Goal: Task Accomplishment & Management: Manage account settings

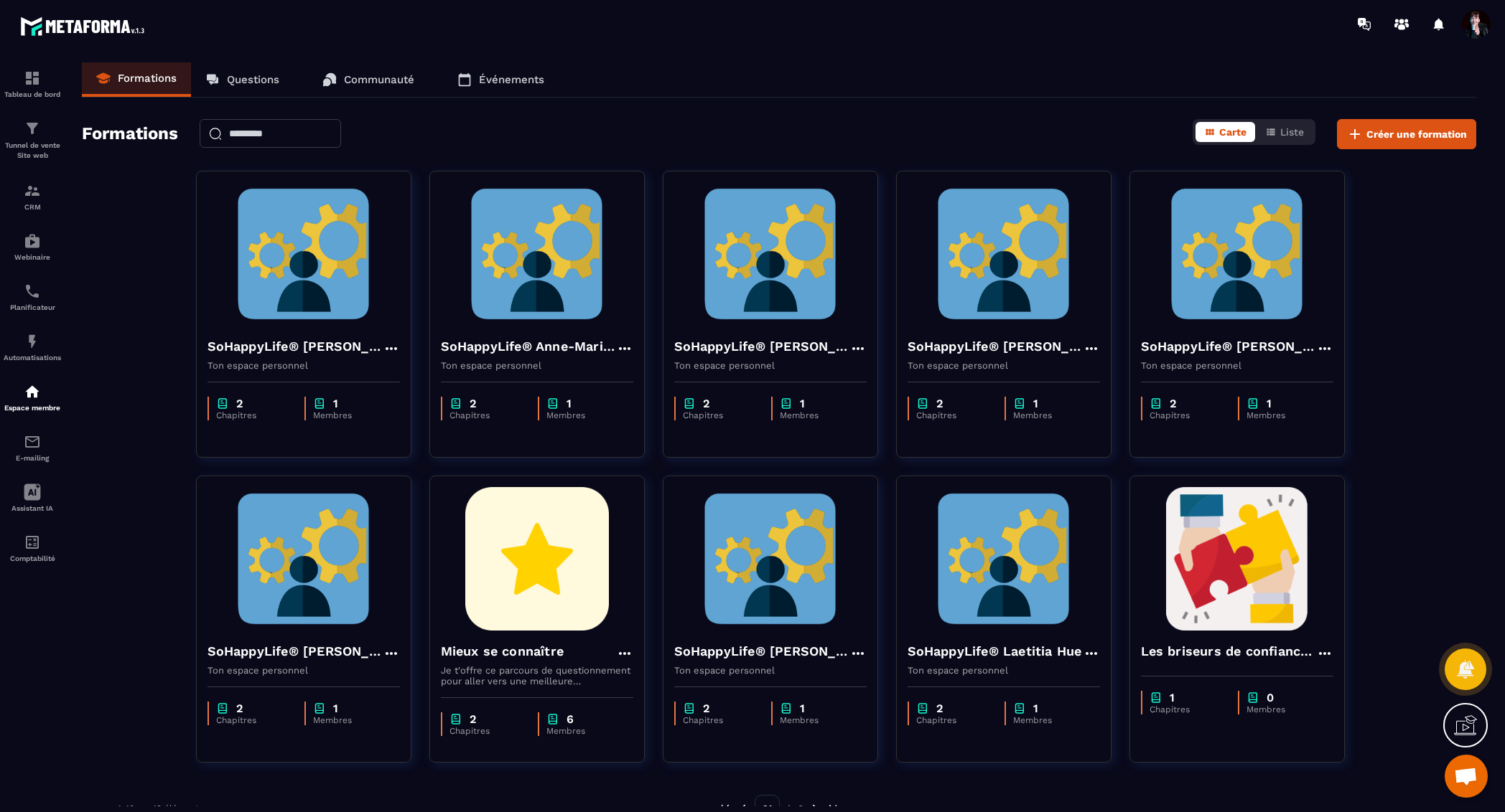
click at [321, 239] on img at bounding box center [304, 254] width 193 height 144
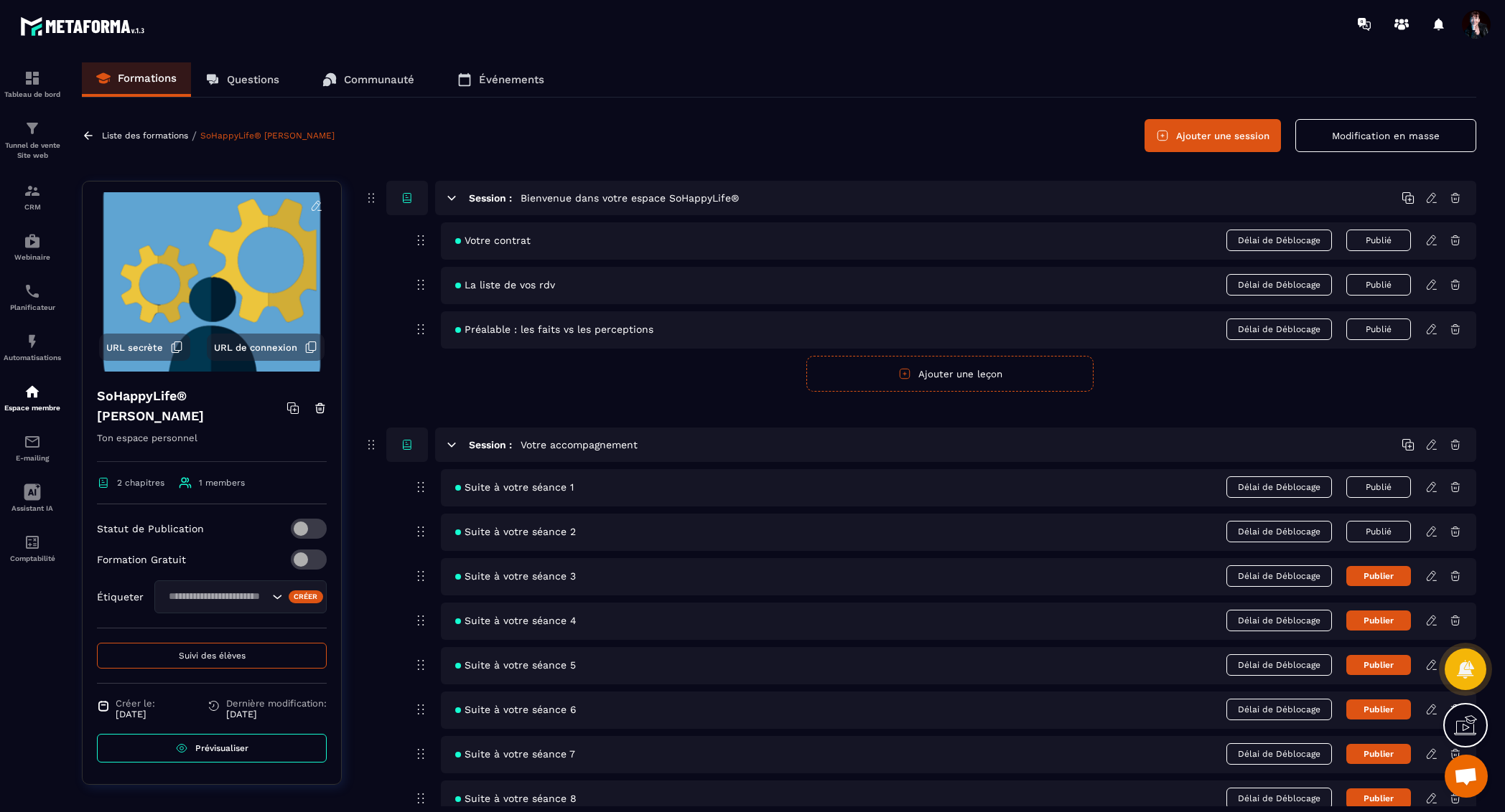
click at [219, 656] on span "Suivi des élèves" at bounding box center [212, 656] width 67 height 10
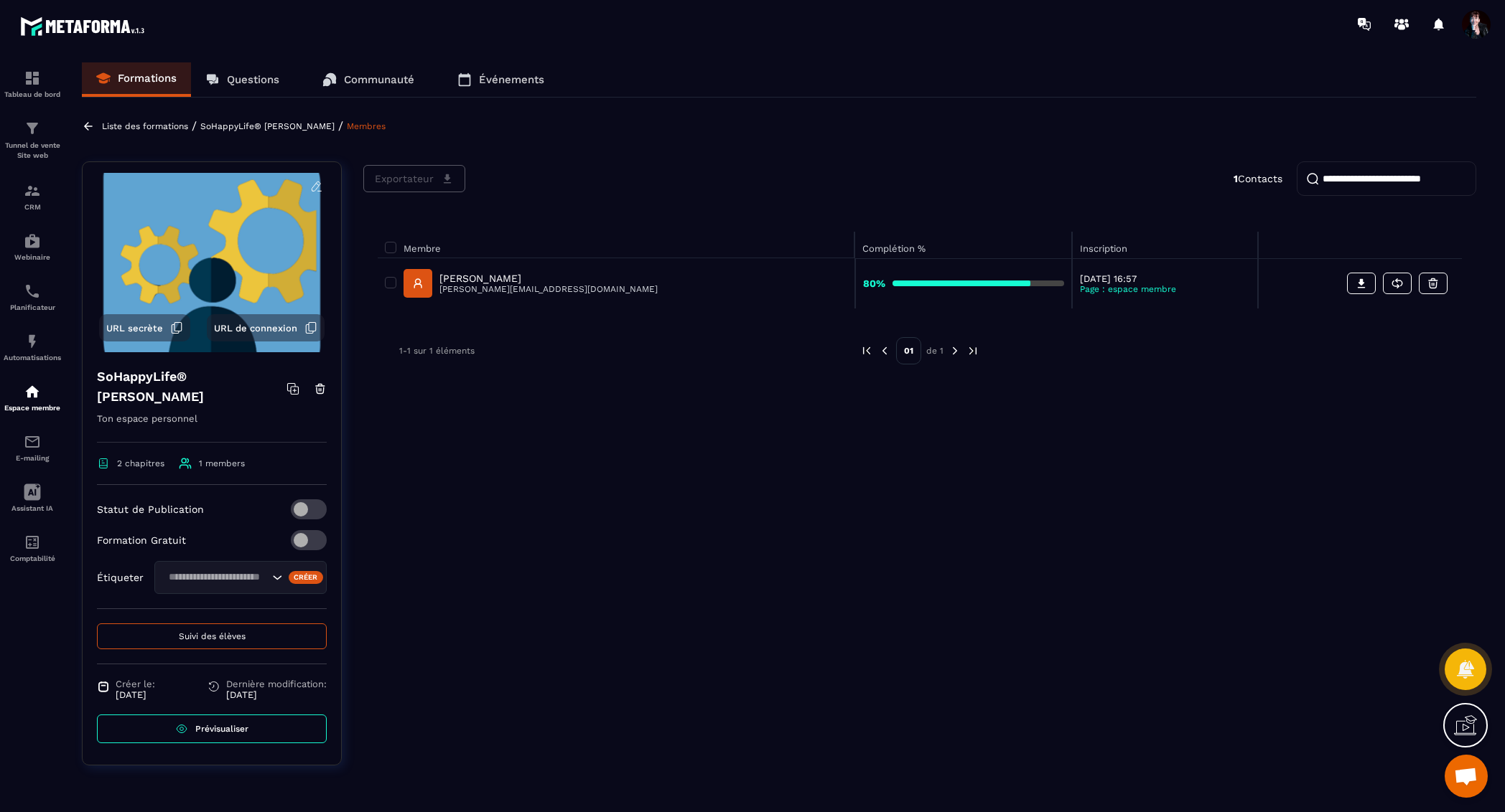
click at [511, 274] on p "[PERSON_NAME]" at bounding box center [549, 279] width 218 height 11
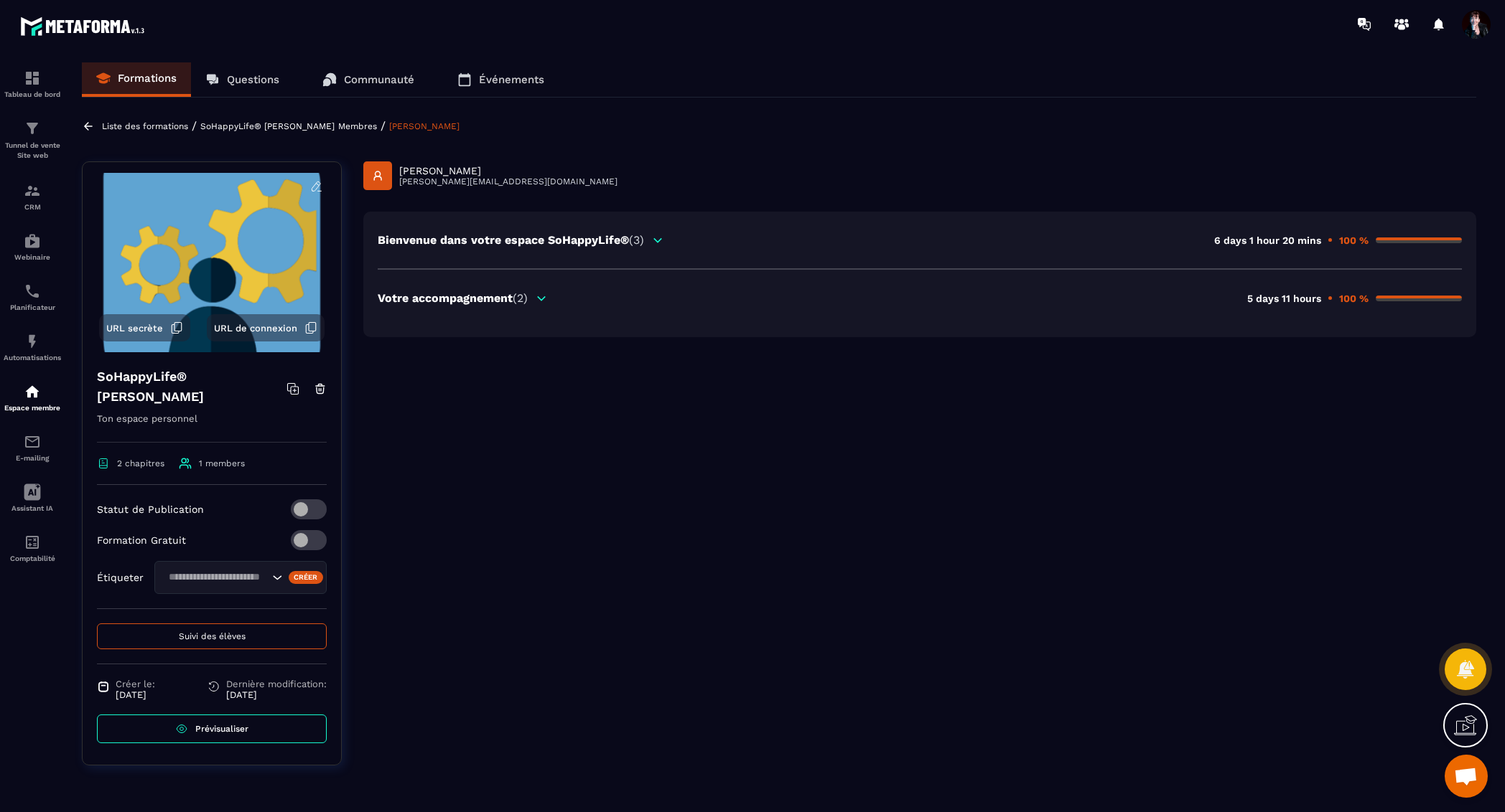
click at [542, 299] on icon at bounding box center [542, 299] width 13 height 13
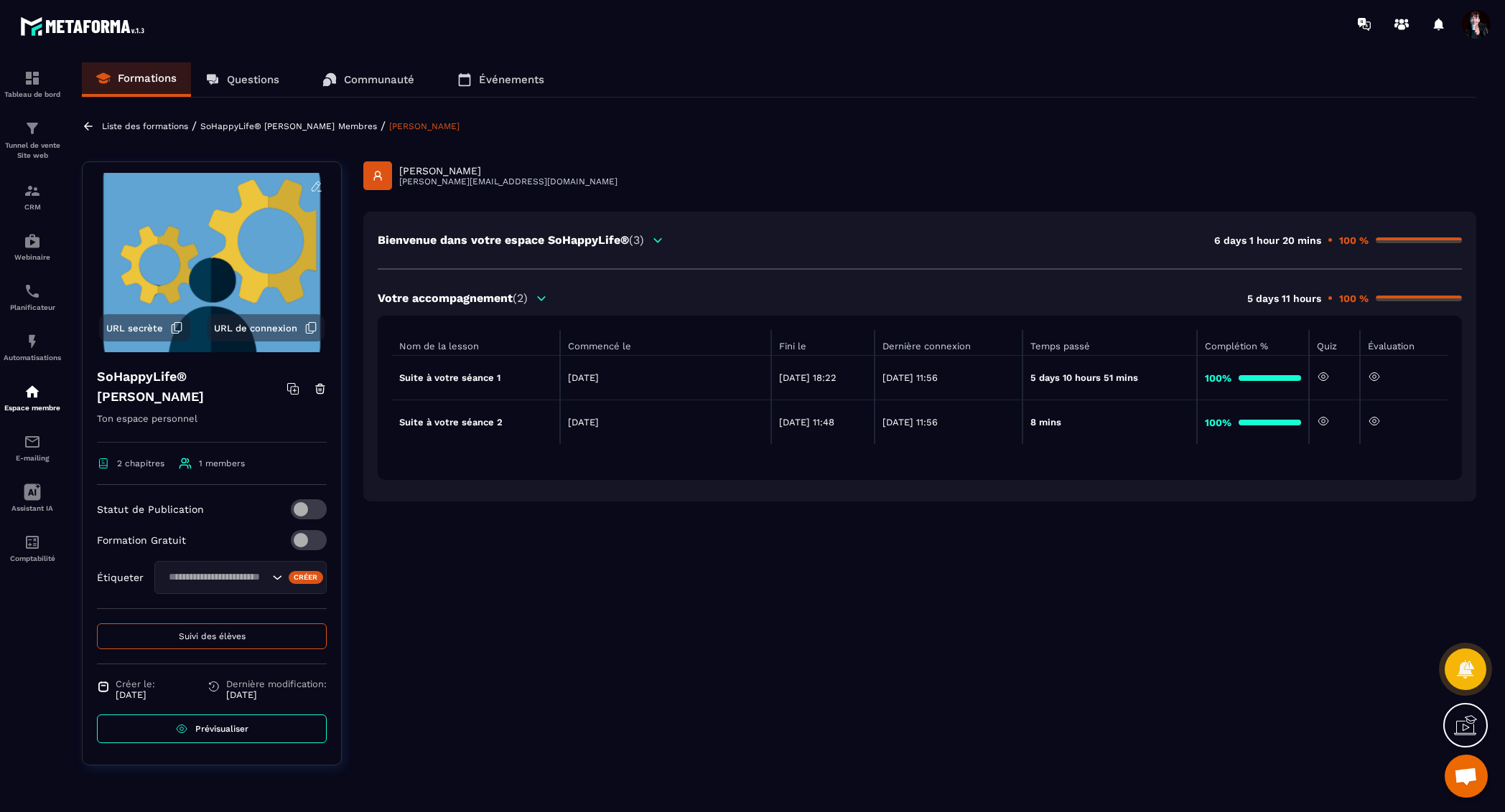
click at [1379, 420] on icon at bounding box center [1374, 421] width 13 height 13
click at [335, 126] on p "SoHappyLife® [PERSON_NAME]" at bounding box center [267, 126] width 134 height 10
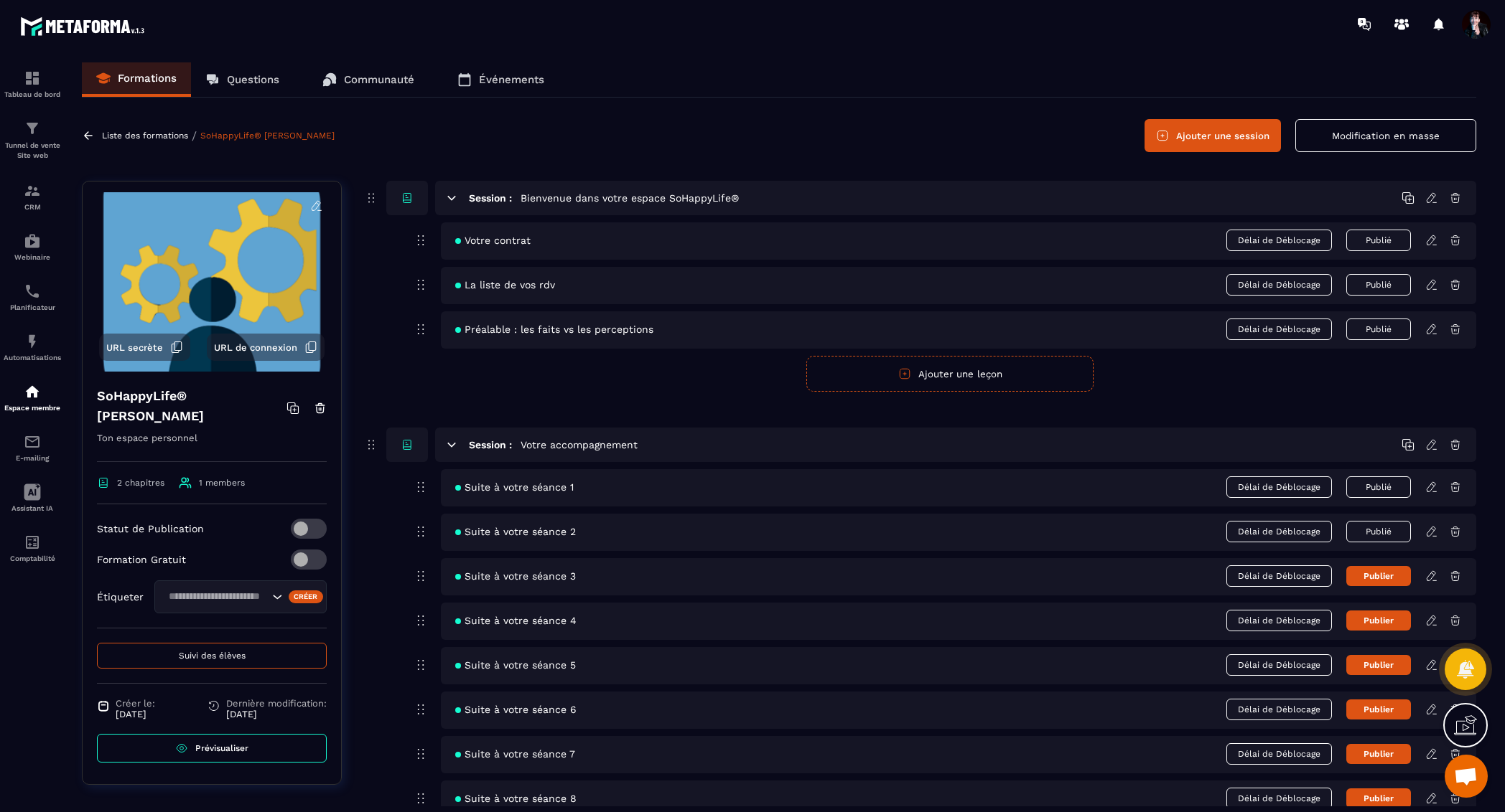
click at [1431, 531] on icon at bounding box center [1431, 531] width 9 height 9
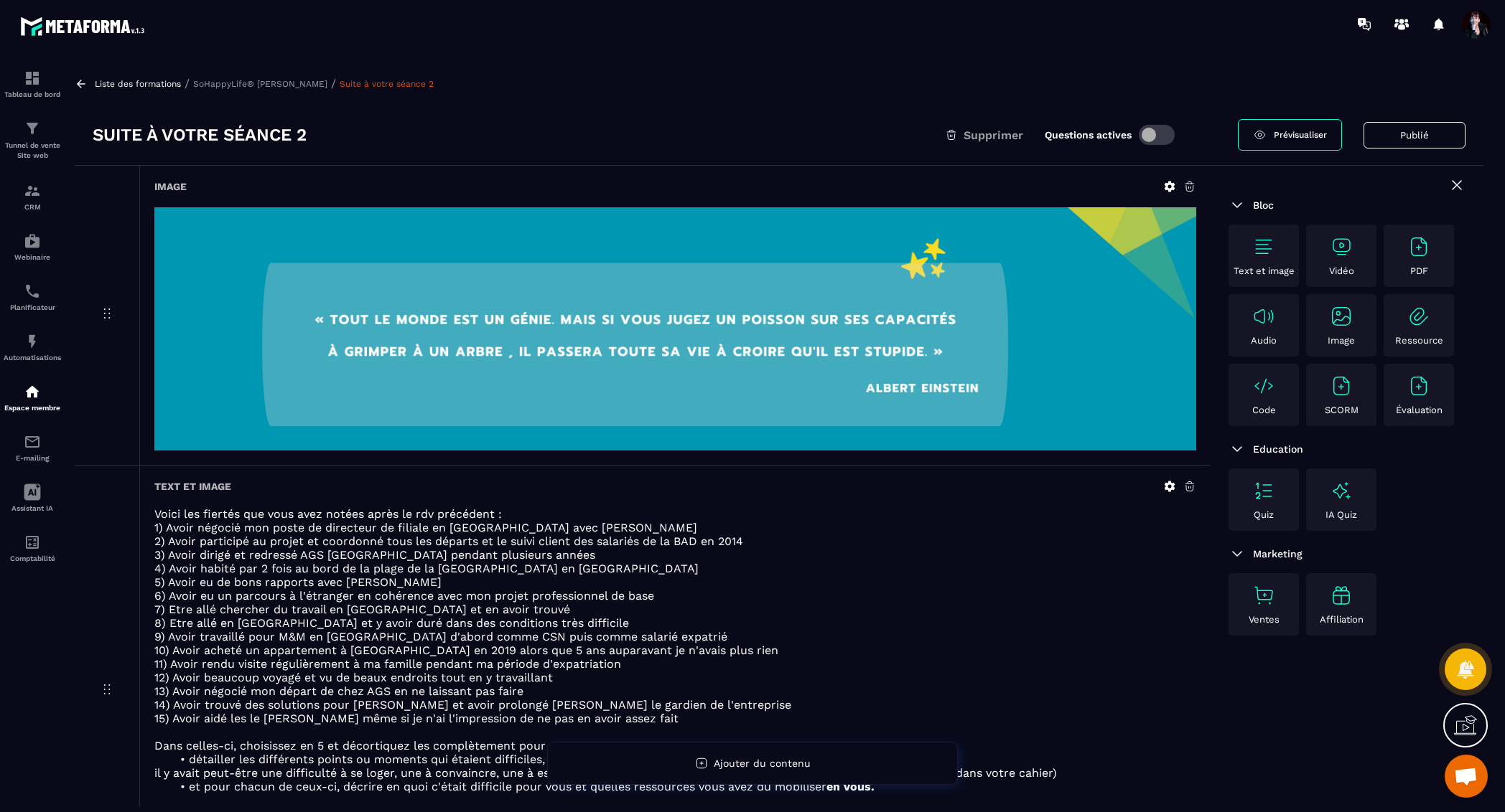
click at [124, 74] on div "Liste des formations / SoHappyLife® [PERSON_NAME] / Suite à votre séance 2 Suit…" at bounding box center [779, 434] width 1423 height 745
click at [124, 81] on p "Liste des formations" at bounding box center [138, 84] width 86 height 10
